Goal: Information Seeking & Learning: Learn about a topic

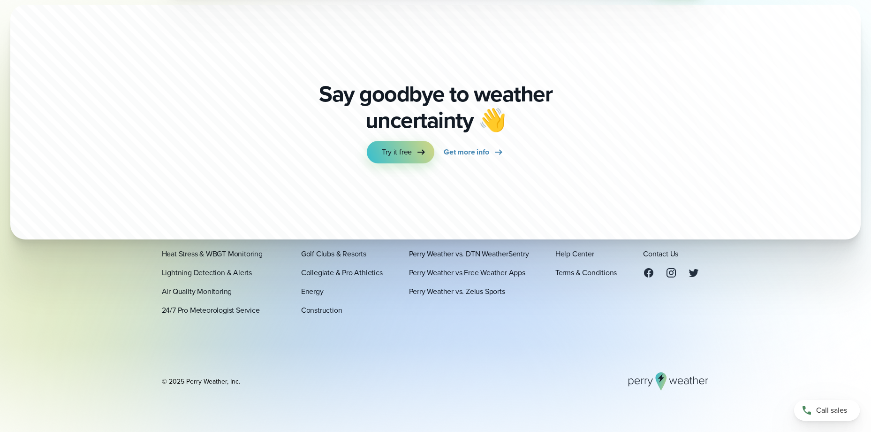
scroll to position [3283, 0]
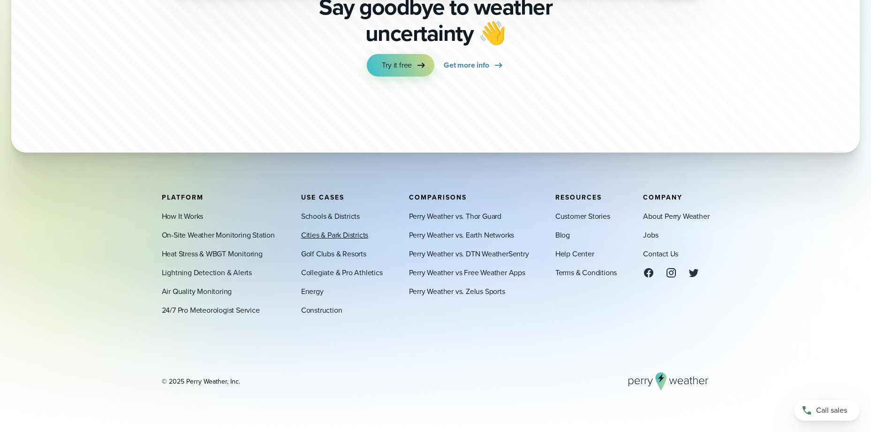
click at [338, 235] on link "Cities & Park Districts" at bounding box center [334, 234] width 67 height 11
click at [202, 272] on link "Lightning Detection & Alerts" at bounding box center [207, 271] width 90 height 11
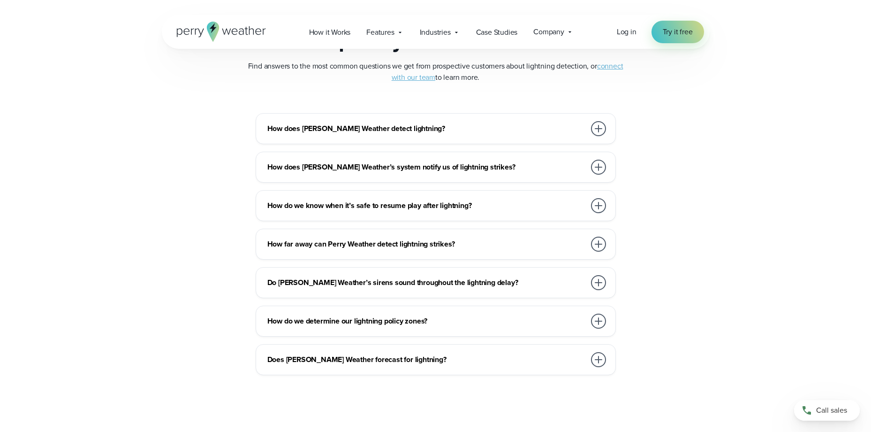
scroll to position [2064, 0]
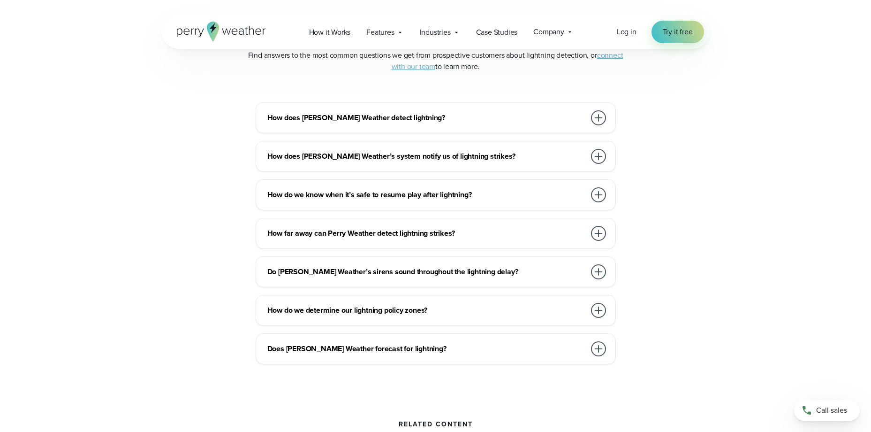
click at [597, 194] on div at bounding box center [598, 194] width 15 height 15
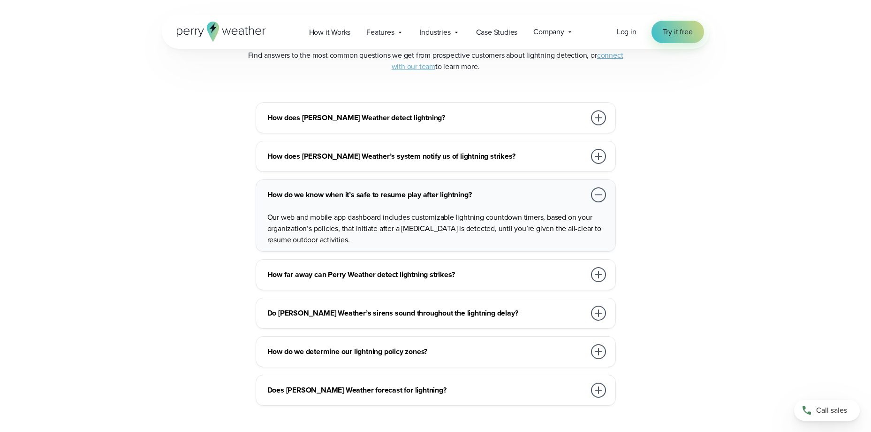
click at [597, 194] on div at bounding box center [598, 194] width 15 height 15
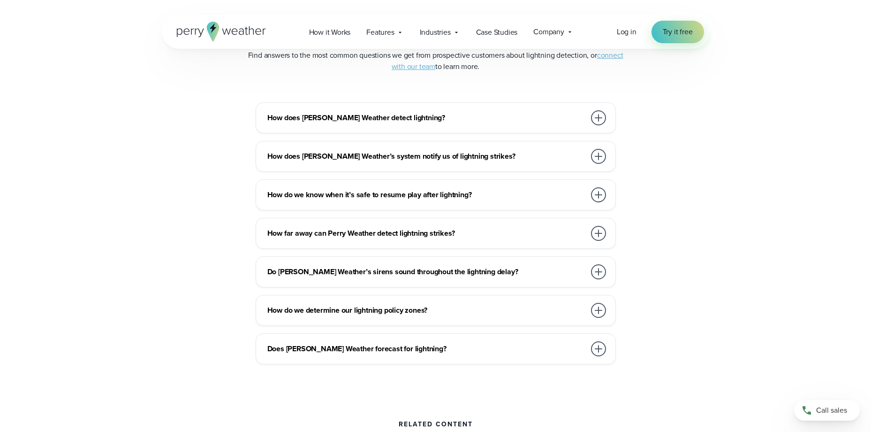
click at [595, 234] on div at bounding box center [598, 233] width 15 height 15
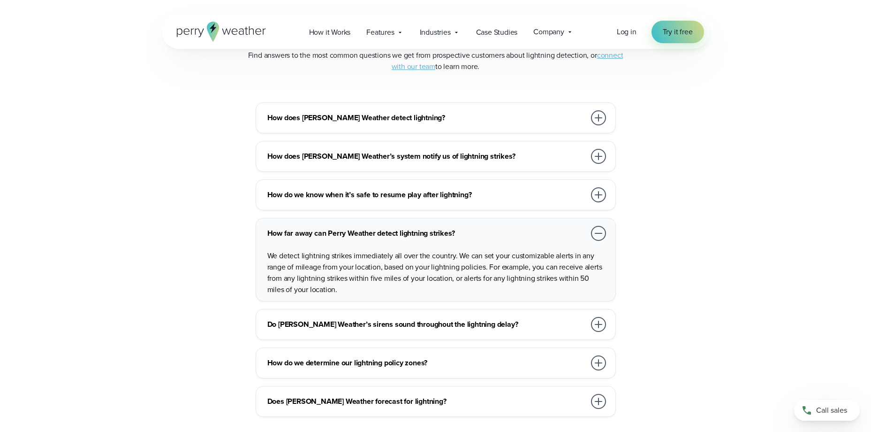
click at [596, 234] on div at bounding box center [598, 233] width 15 height 15
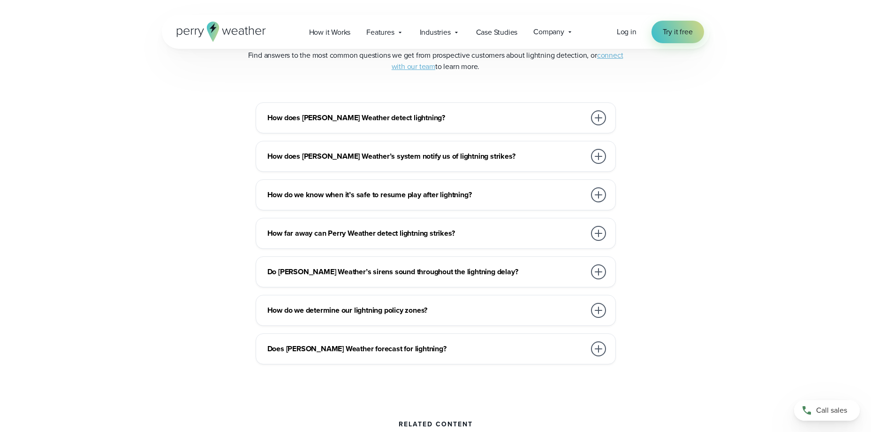
click at [598, 268] on div at bounding box center [598, 271] width 15 height 15
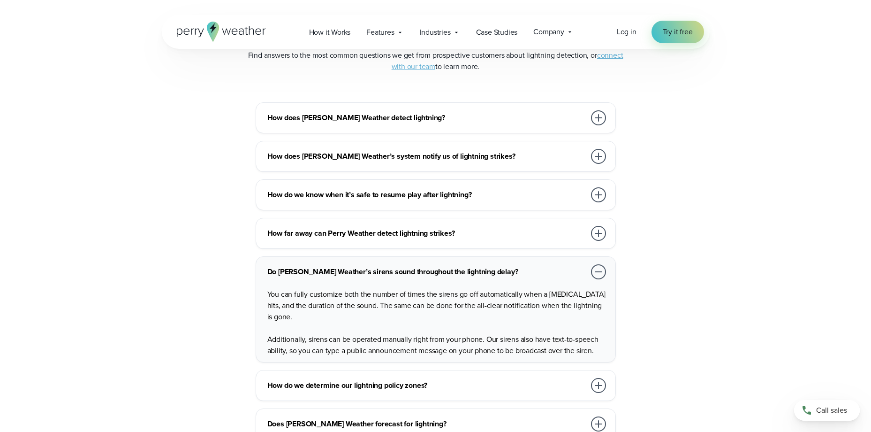
scroll to position [2111, 0]
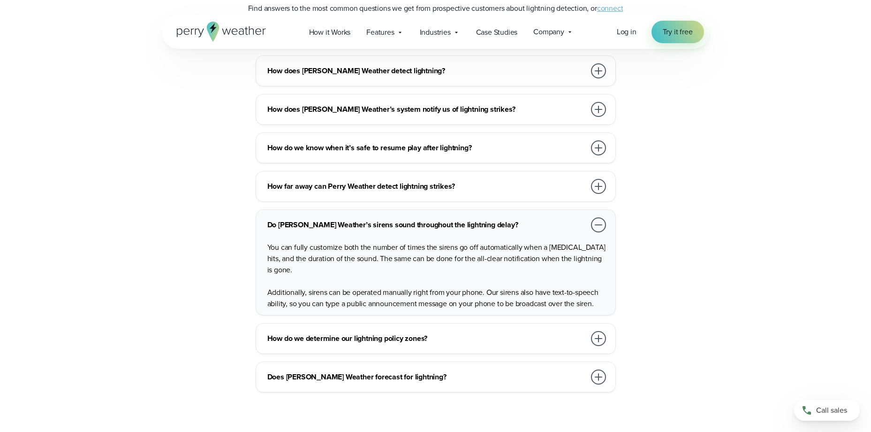
click at [598, 226] on div at bounding box center [598, 224] width 15 height 15
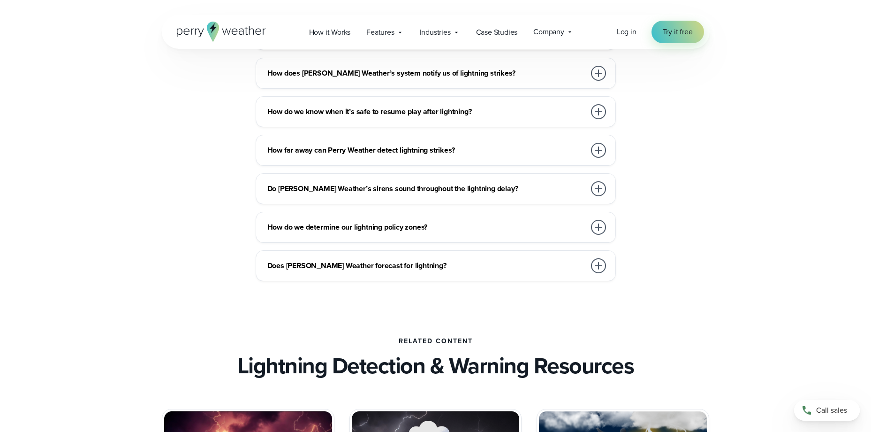
scroll to position [2158, 0]
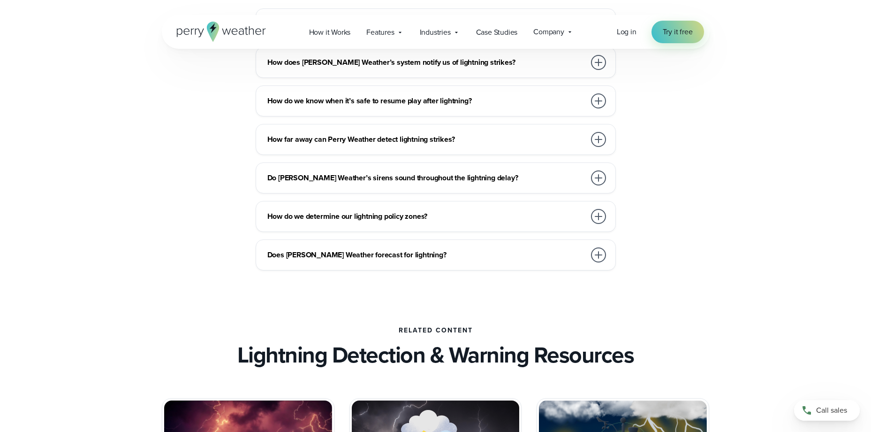
click at [600, 219] on div at bounding box center [598, 216] width 15 height 15
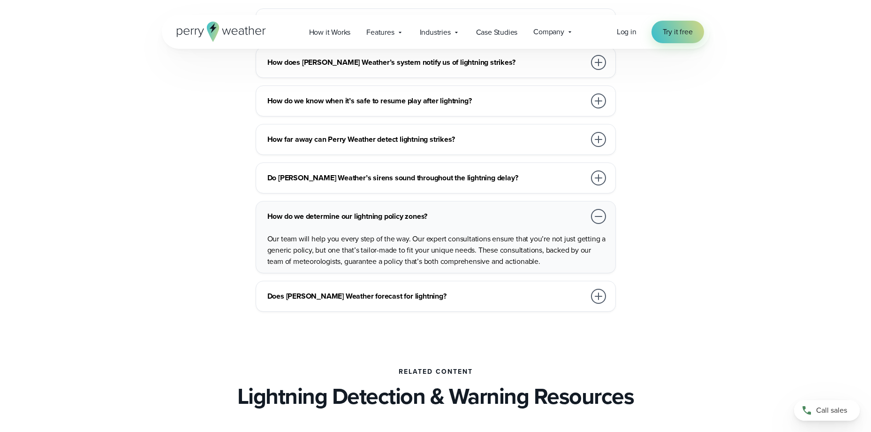
click at [598, 217] on div at bounding box center [598, 216] width 15 height 15
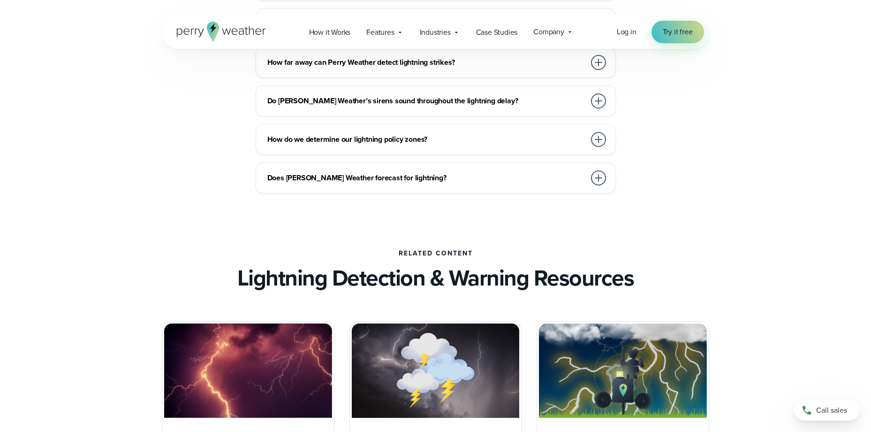
scroll to position [2252, 0]
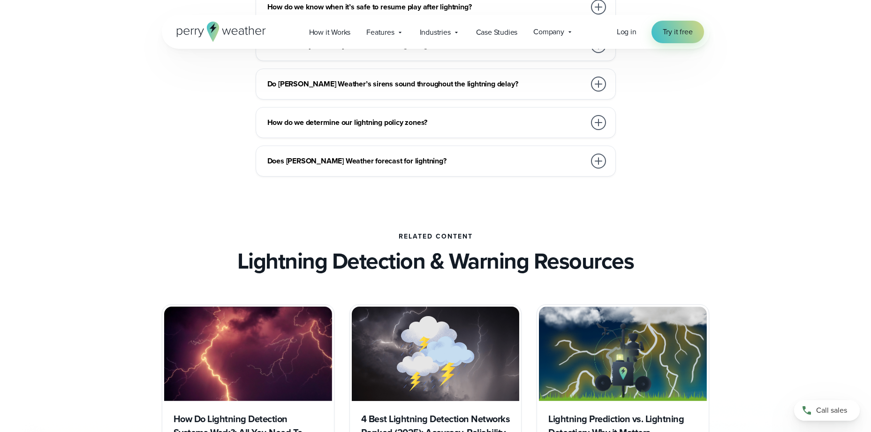
click at [599, 157] on div at bounding box center [598, 160] width 15 height 15
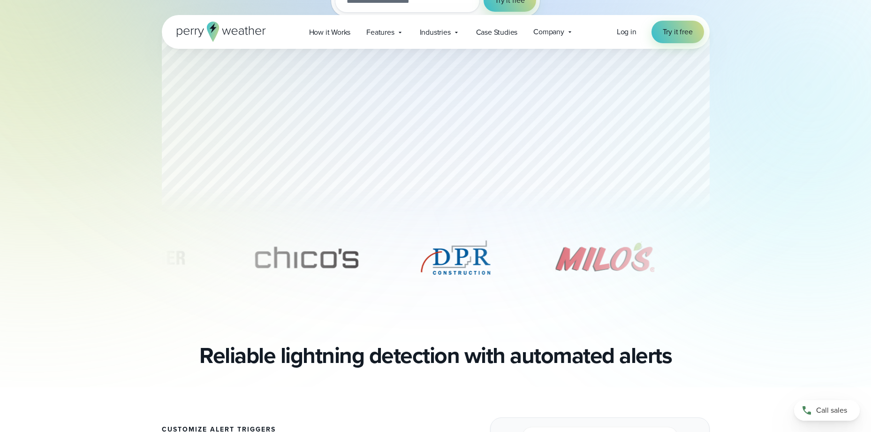
scroll to position [0, 0]
